Goal: Task Accomplishment & Management: Manage account settings

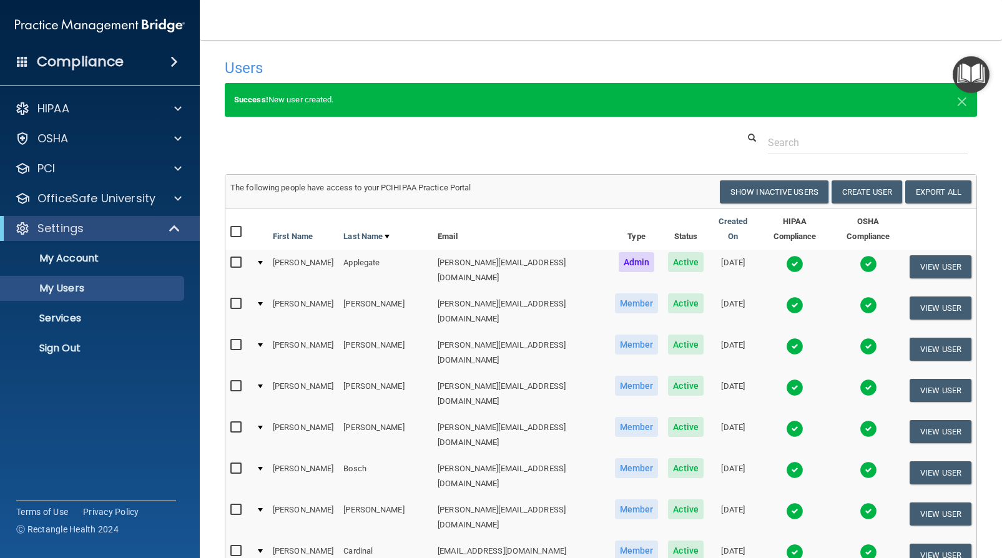
select select "20"
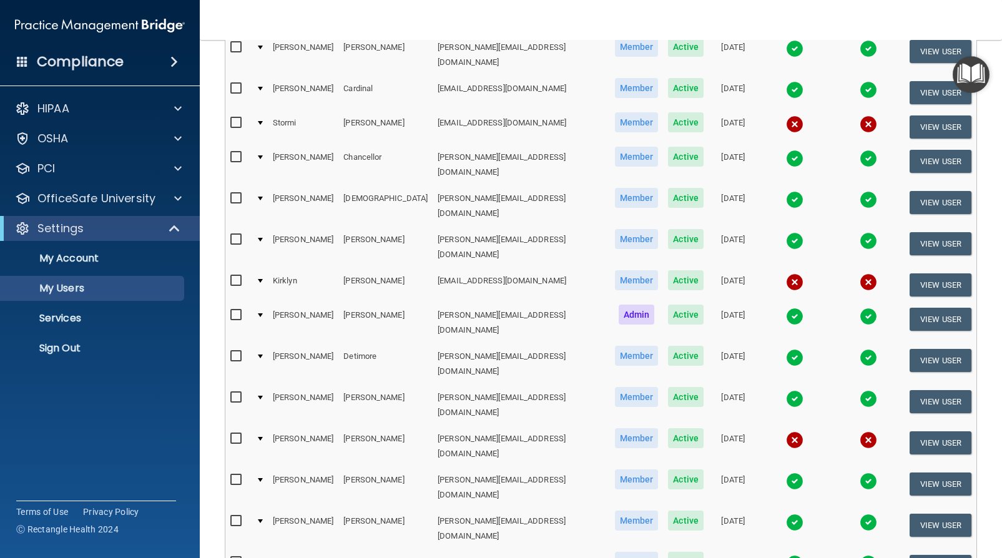
scroll to position [471, 0]
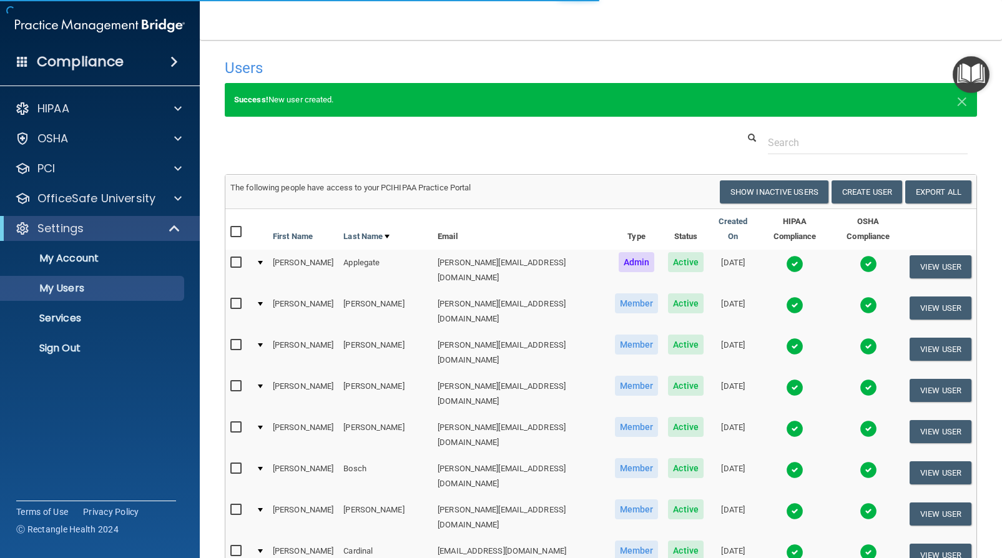
select select "20"
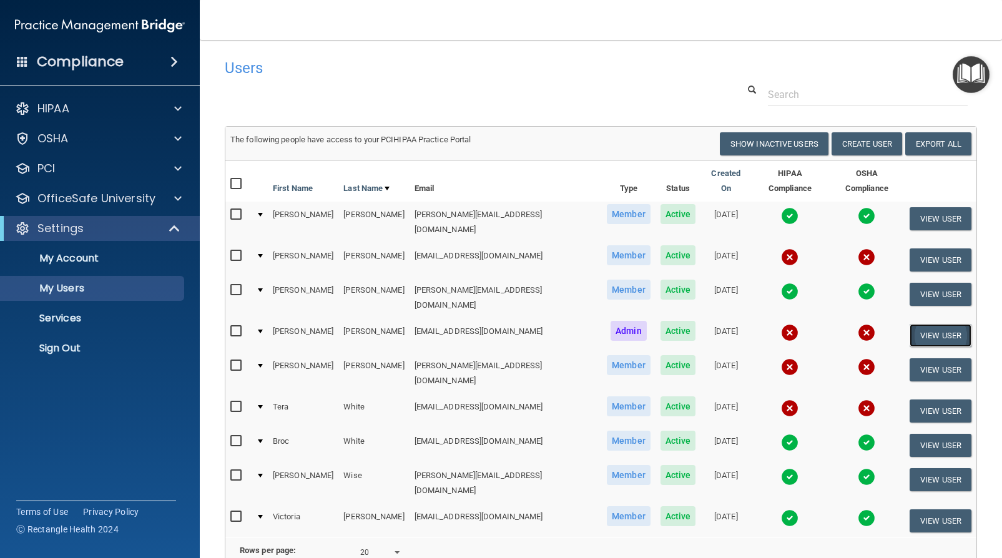
click at [933, 324] on button "View User" at bounding box center [940, 335] width 62 height 23
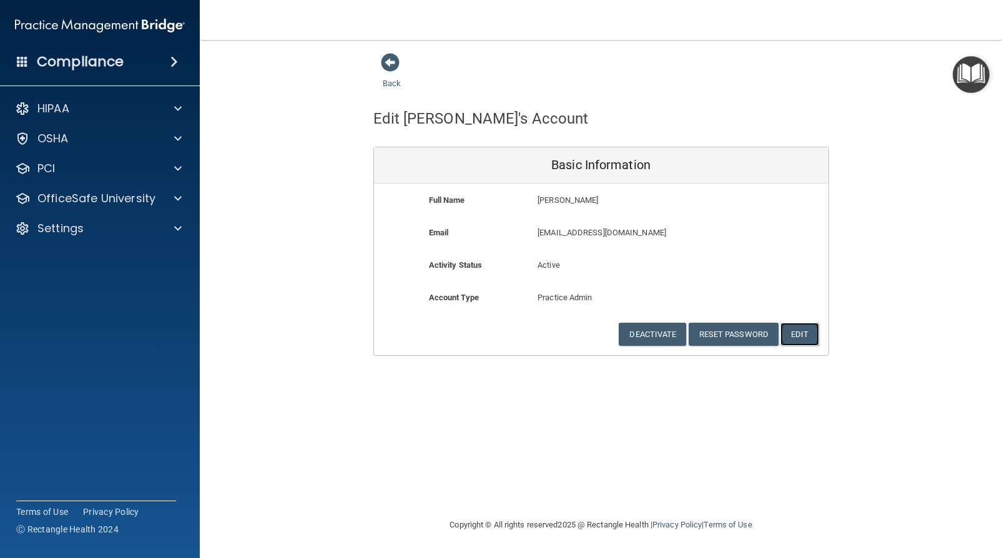
click at [795, 339] on button "Edit" at bounding box center [799, 334] width 38 height 23
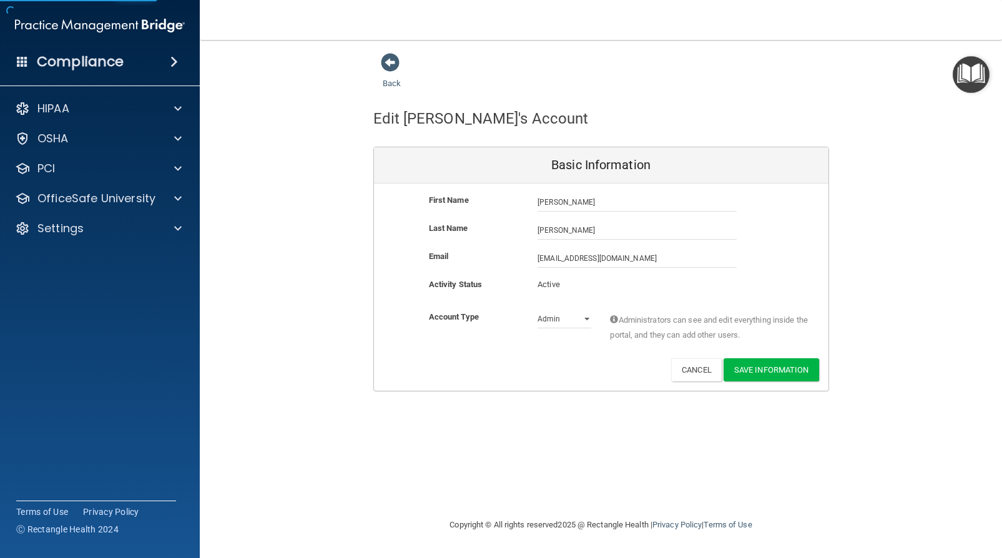
click at [564, 286] on p "Active" at bounding box center [564, 284] width 54 height 15
click at [570, 318] on select "Admin Member" at bounding box center [564, 319] width 54 height 19
select select "practice_member"
click at [537, 310] on select "Admin Member" at bounding box center [564, 319] width 54 height 19
click at [791, 372] on button "Save Information" at bounding box center [770, 369] width 95 height 23
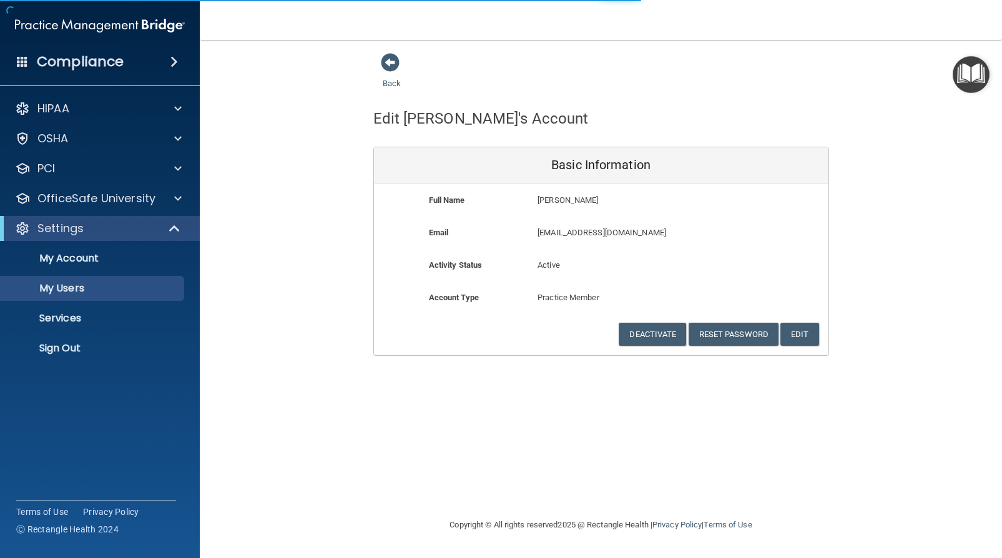
select select "20"
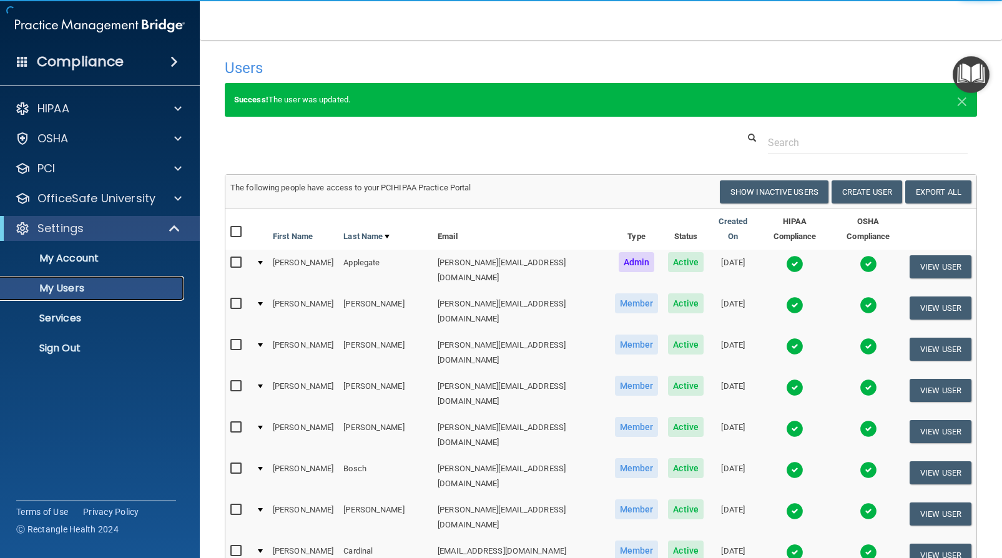
click at [79, 289] on p "My Users" at bounding box center [93, 288] width 170 height 12
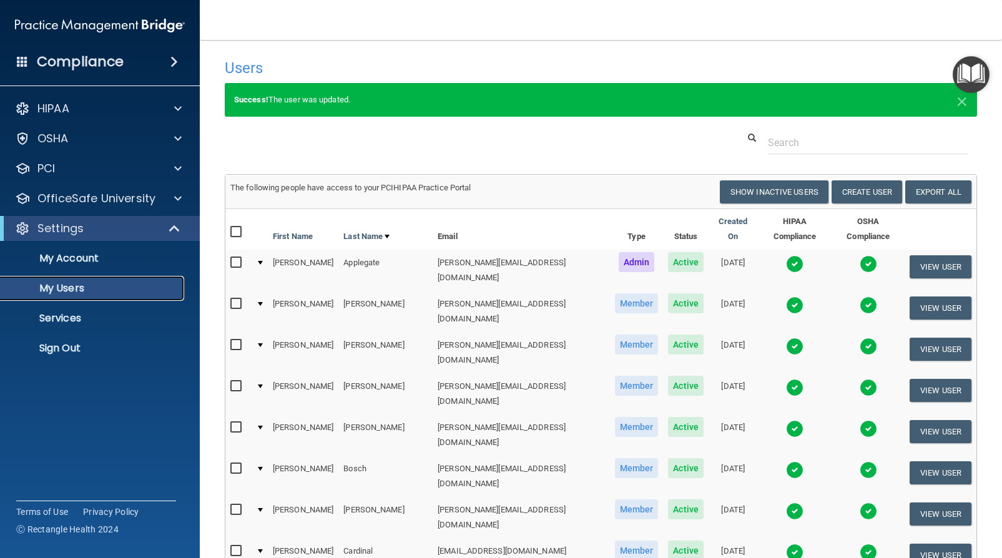
select select "20"
